Goal: Navigation & Orientation: Find specific page/section

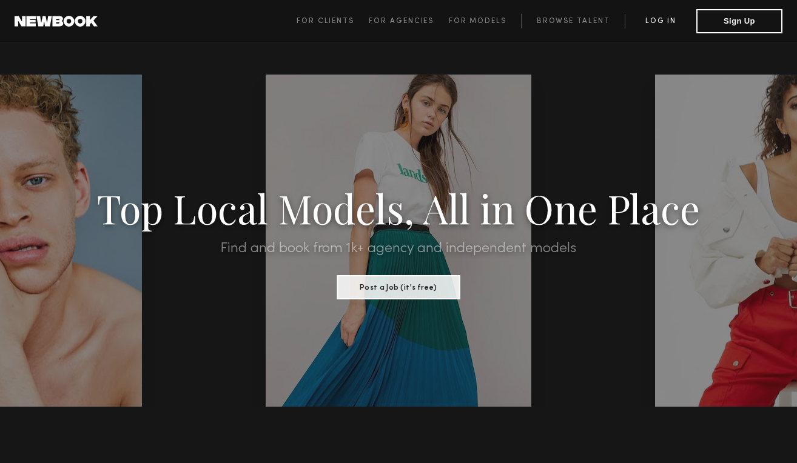
click at [663, 17] on link "Log in" at bounding box center [661, 21] width 72 height 15
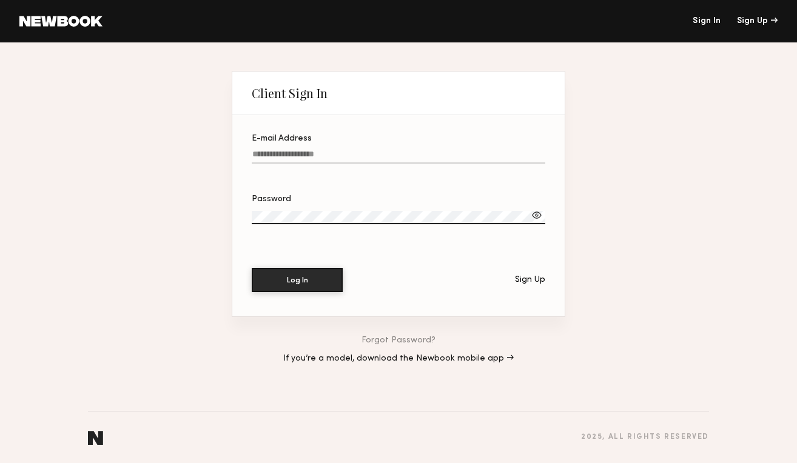
click at [391, 163] on input "E-mail Address" at bounding box center [399, 157] width 294 height 14
type input "**********"
click at [346, 225] on label "Password" at bounding box center [399, 215] width 294 height 41
click at [280, 290] on button "Log In" at bounding box center [297, 279] width 91 height 24
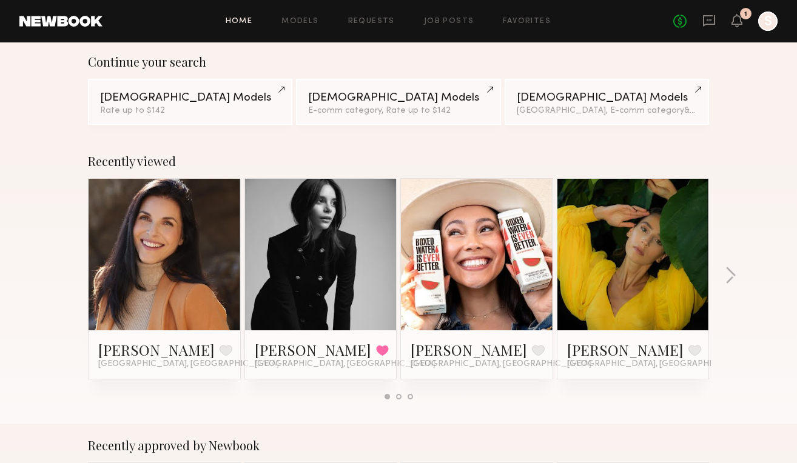
scroll to position [98, 0]
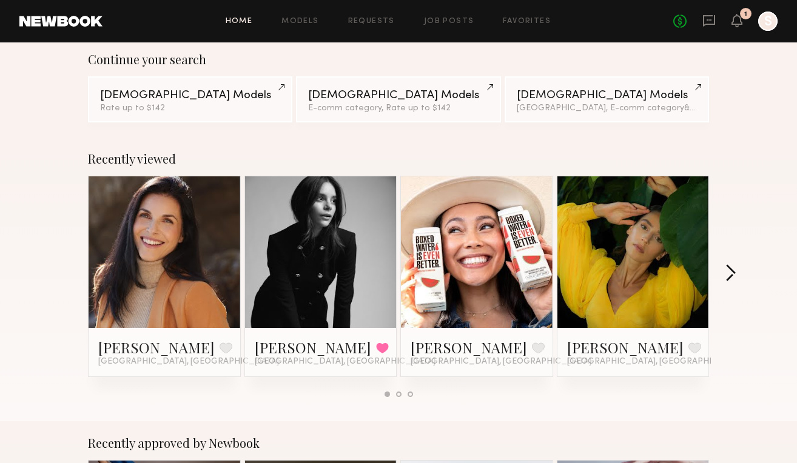
click at [732, 266] on button "button" at bounding box center [731, 274] width 12 height 20
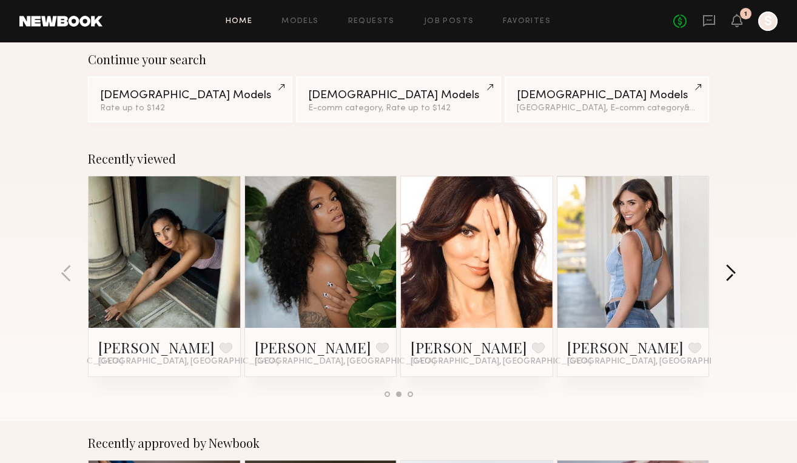
click at [730, 265] on button "button" at bounding box center [731, 274] width 12 height 20
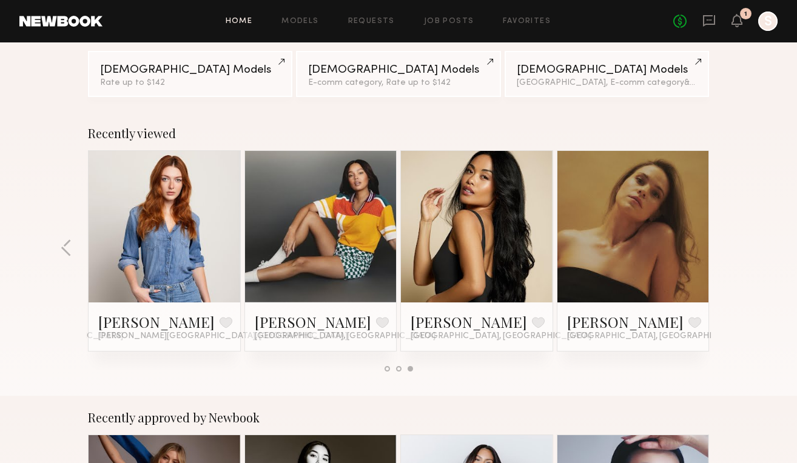
scroll to position [124, 0]
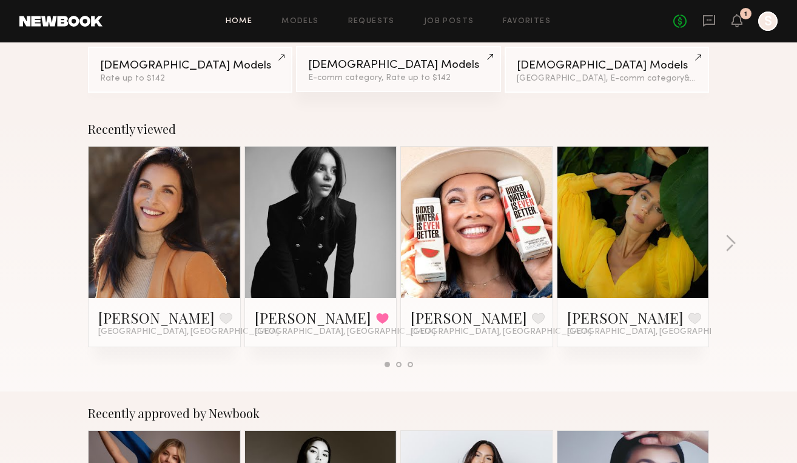
scroll to position [122, 0]
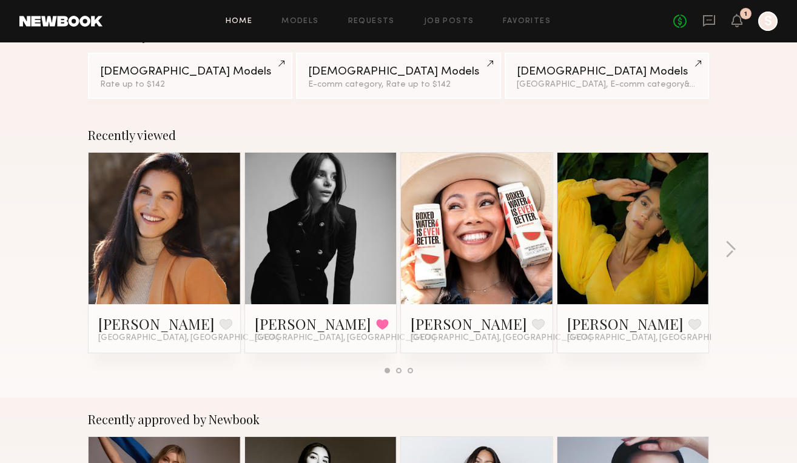
click at [173, 249] on link at bounding box center [164, 229] width 74 height 152
click at [344, 191] on link at bounding box center [321, 229] width 74 height 152
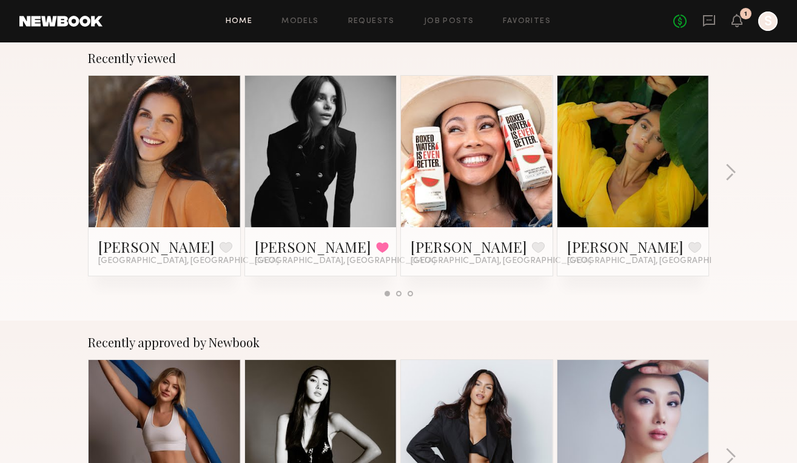
scroll to position [191, 0]
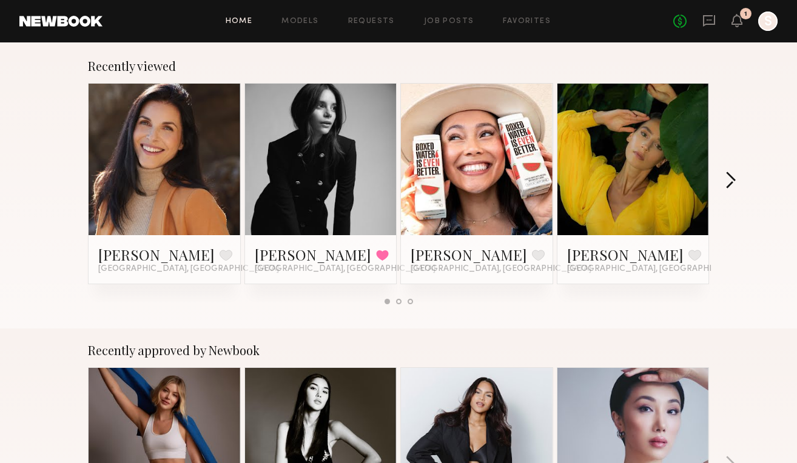
click at [731, 184] on button "button" at bounding box center [731, 182] width 12 height 20
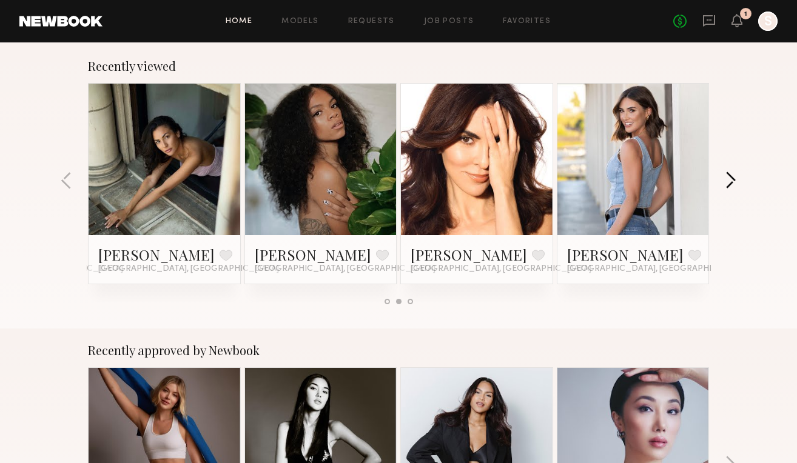
click at [731, 183] on button "button" at bounding box center [731, 182] width 12 height 20
